Goal: Browse casually

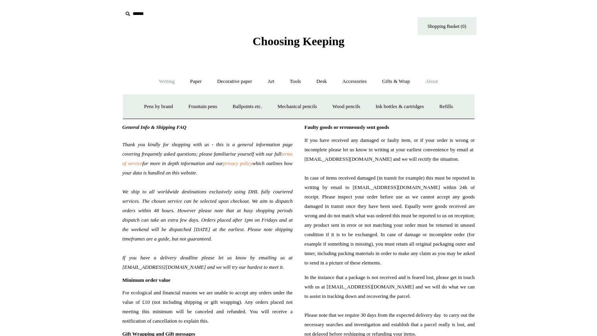
click at [430, 78] on link "About +" at bounding box center [431, 81] width 27 height 21
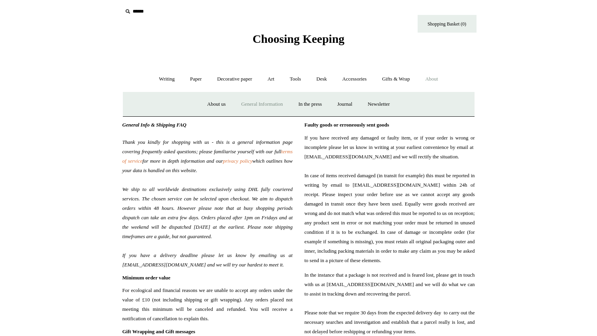
scroll to position [6, 0]
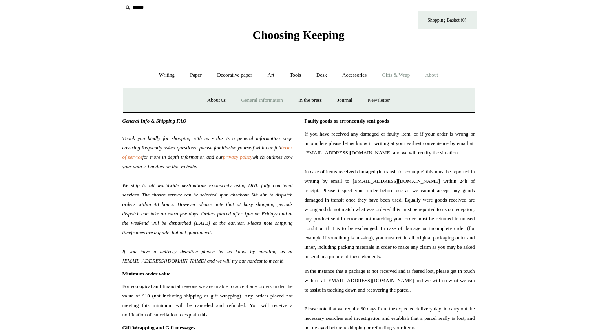
click at [396, 80] on link "Gifts & Wrap +" at bounding box center [396, 75] width 42 height 21
click at [315, 36] on span "Choosing Keeping" at bounding box center [298, 34] width 92 height 13
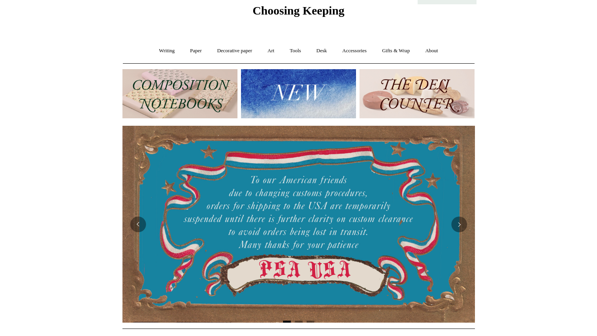
scroll to position [31, 0]
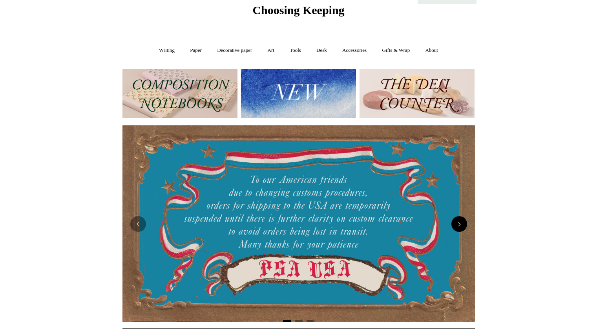
click at [456, 219] on button "Next" at bounding box center [460, 224] width 16 height 16
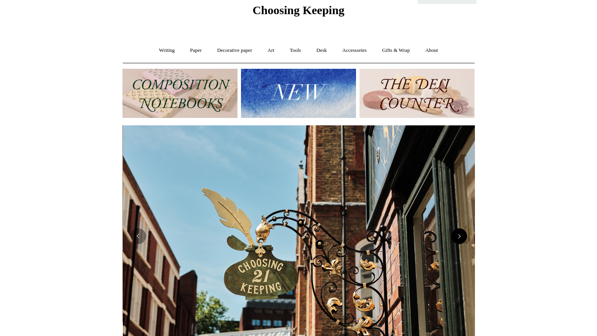
scroll to position [0, 353]
click at [456, 219] on img at bounding box center [299, 235] width 353 height 221
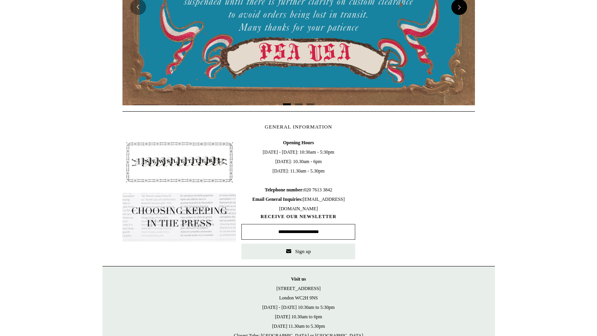
scroll to position [0, 0]
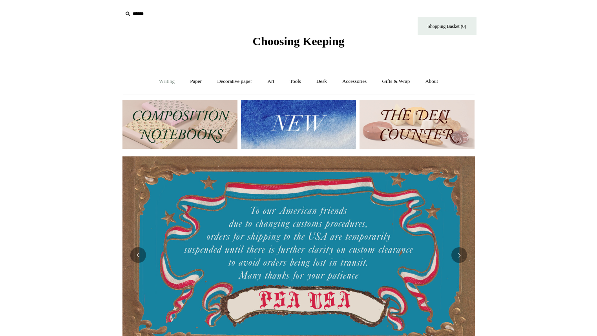
click at [157, 79] on link "Writing +" at bounding box center [167, 81] width 30 height 21
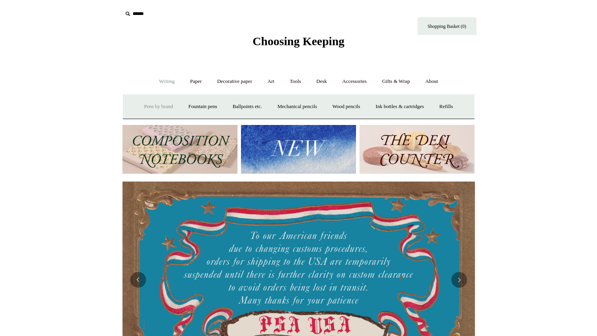
click at [163, 109] on link "Pens by brand +" at bounding box center [158, 106] width 43 height 21
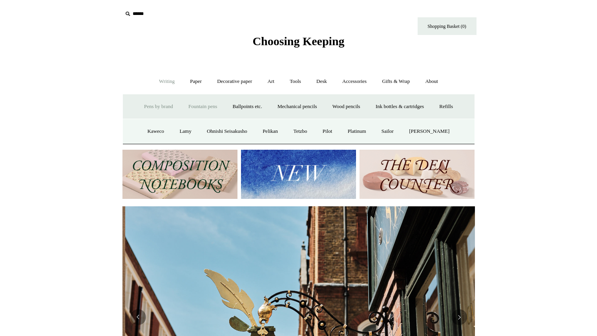
scroll to position [0, 353]
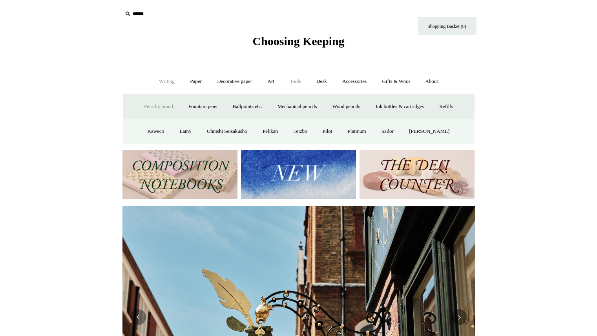
click at [304, 81] on link "Tools +" at bounding box center [296, 81] width 26 height 21
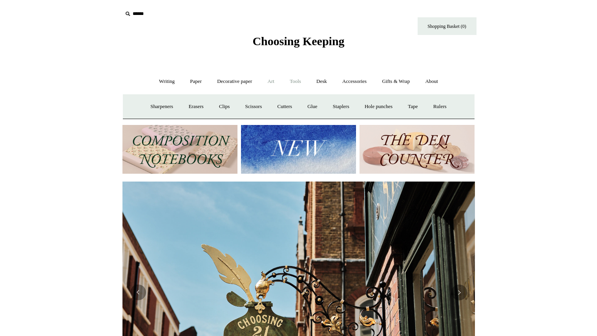
click at [271, 82] on link "Art +" at bounding box center [271, 81] width 21 height 21
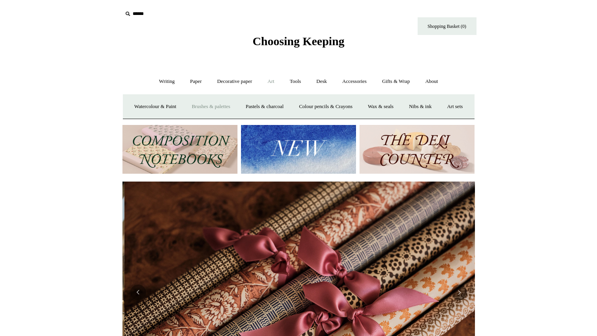
scroll to position [0, 705]
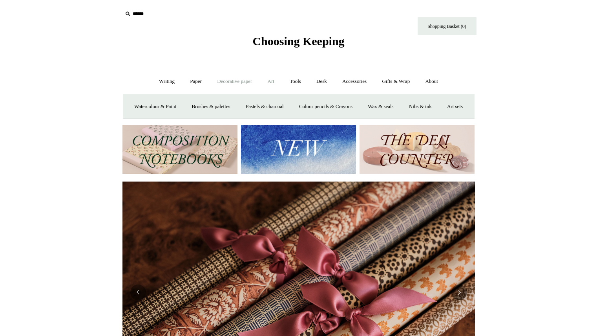
click at [242, 83] on link "Decorative paper +" at bounding box center [234, 81] width 49 height 21
click at [175, 105] on link "All" at bounding box center [179, 106] width 21 height 21
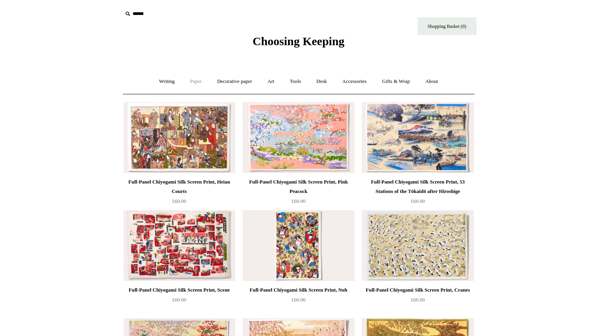
click at [183, 82] on link "Paper +" at bounding box center [196, 81] width 26 height 21
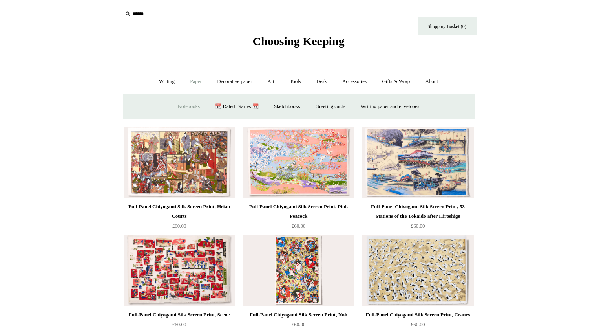
click at [187, 103] on link "Notebooks +" at bounding box center [189, 106] width 36 height 21
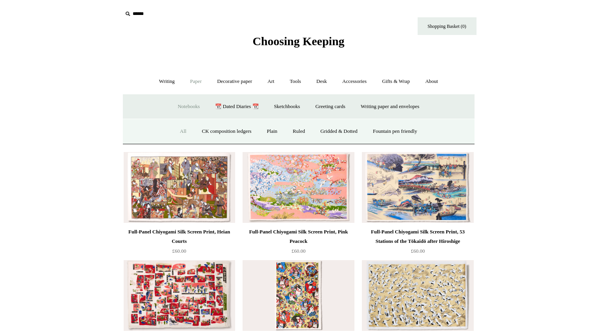
click at [177, 127] on link "All" at bounding box center [183, 131] width 21 height 21
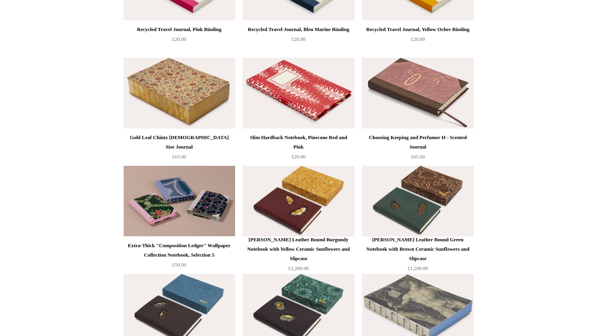
scroll to position [2960, 0]
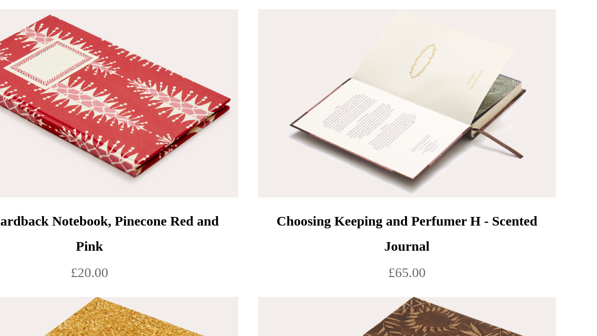
click at [424, 86] on img at bounding box center [418, 92] width 112 height 71
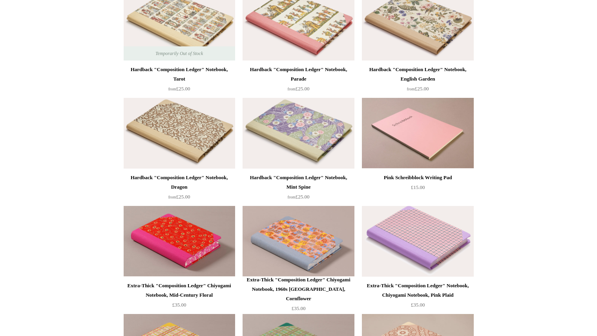
scroll to position [0, 0]
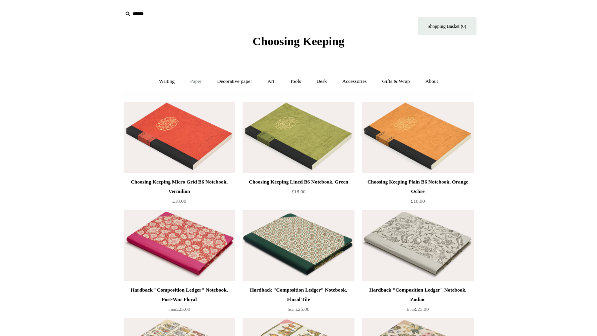
click at [196, 79] on link "Paper +" at bounding box center [196, 81] width 26 height 21
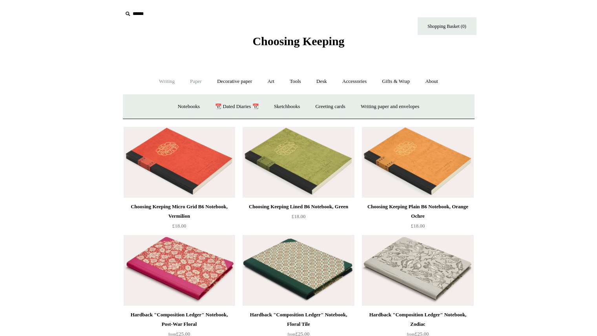
click at [164, 80] on link "Writing +" at bounding box center [167, 81] width 30 height 21
click at [300, 81] on link "Tools +" at bounding box center [296, 81] width 26 height 21
click at [398, 79] on link "Gifts & Wrap +" at bounding box center [396, 81] width 42 height 21
click at [368, 82] on link "Accessories +" at bounding box center [354, 81] width 38 height 21
click at [341, 100] on link "Ceramics +" at bounding box center [327, 106] width 33 height 21
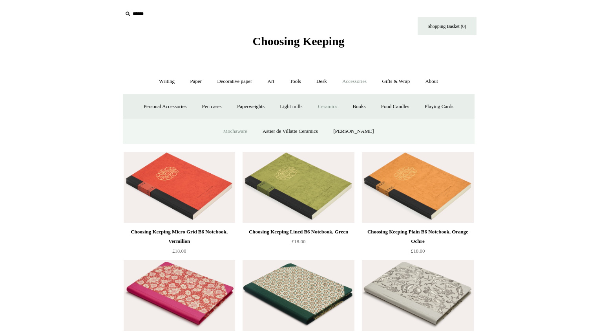
click at [239, 126] on link "Mochaware" at bounding box center [235, 131] width 38 height 21
